Goal: Task Accomplishment & Management: Complete application form

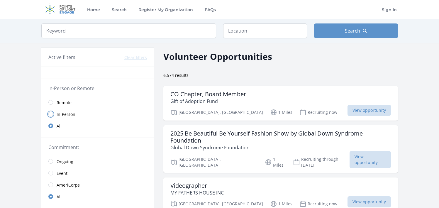
click at [49, 116] on input "radio" at bounding box center [50, 114] width 5 height 5
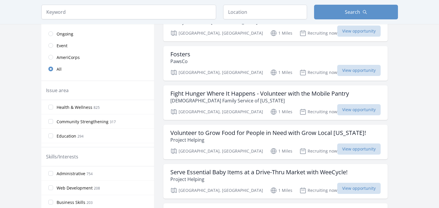
scroll to position [161, 0]
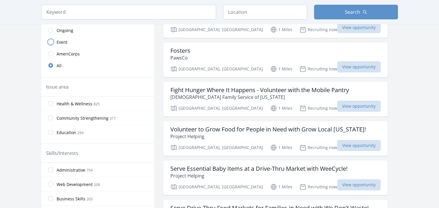
click at [51, 41] on input "radio" at bounding box center [50, 42] width 5 height 5
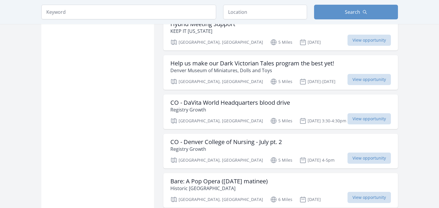
scroll to position [630, 0]
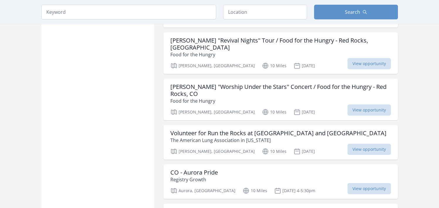
scroll to position [1439, 0]
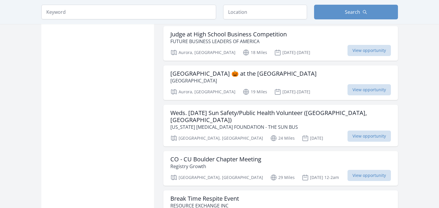
scroll to position [2322, 0]
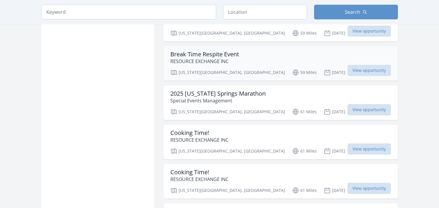
scroll to position [2879, 0]
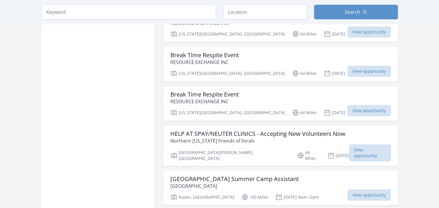
scroll to position [3403, 0]
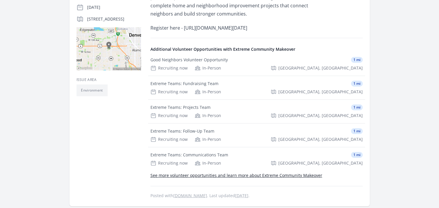
scroll to position [148, 0]
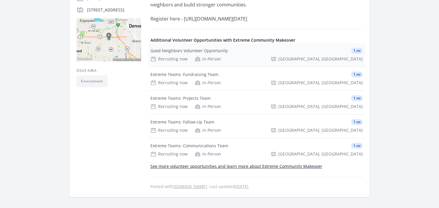
click at [274, 63] on div "Good Neighbors Volunteer Opportunity 1 mi Recruiting now In-Person Denver, CO" at bounding box center [256, 54] width 217 height 23
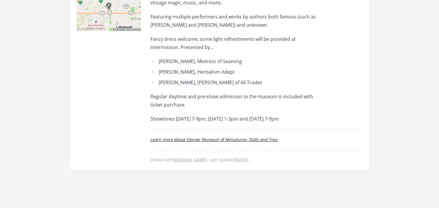
scroll to position [198, 0]
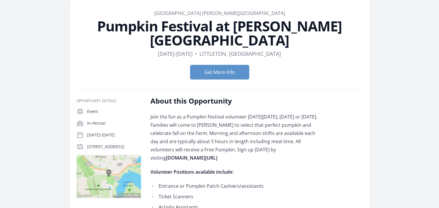
scroll to position [26, 0]
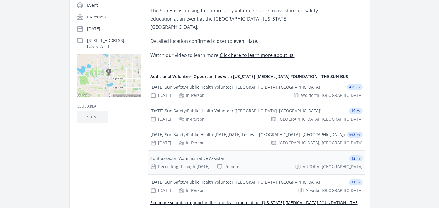
scroll to position [150, 0]
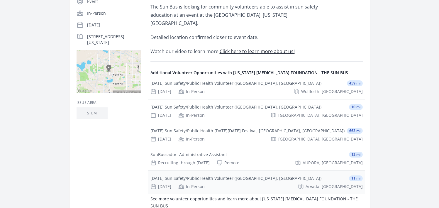
click at [258, 184] on div "Oct 15th In-Person Arvada, CO" at bounding box center [257, 187] width 212 height 6
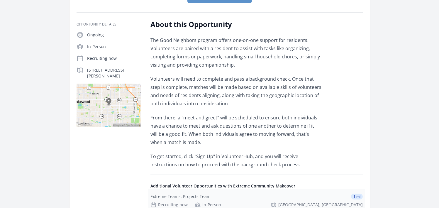
scroll to position [94, 0]
